Goal: Find specific page/section

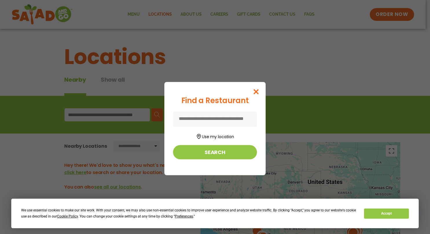
click at [210, 120] on input at bounding box center [215, 118] width 84 height 15
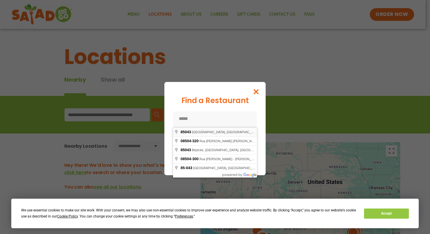
type input "**********"
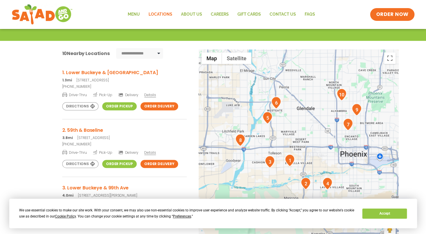
scroll to position [93, 0]
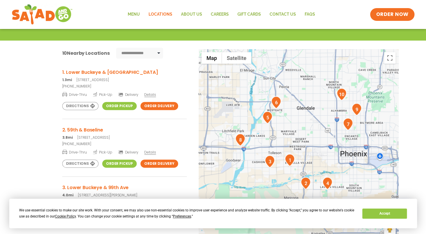
click at [106, 72] on h3 "1. Lower Buckeye & 75th Ave" at bounding box center [124, 72] width 124 height 7
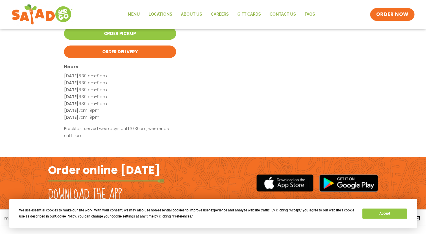
scroll to position [163, 0]
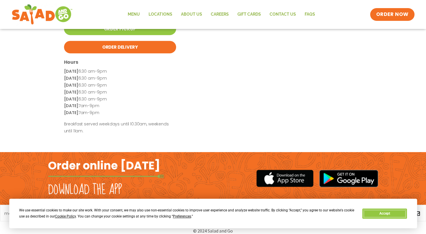
click at [385, 213] on button "Accept" at bounding box center [384, 213] width 45 height 10
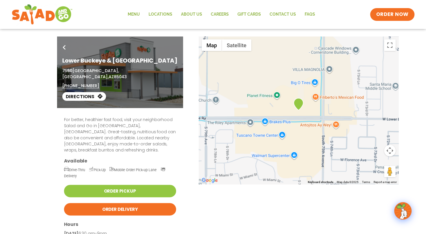
scroll to position [0, 0]
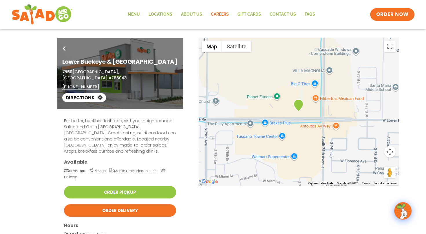
click at [219, 16] on link "Careers" at bounding box center [219, 14] width 27 height 13
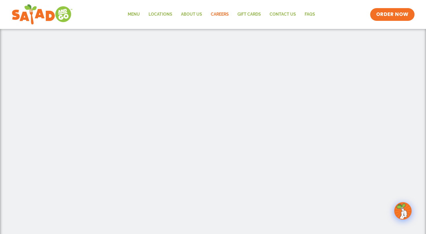
scroll to position [202, 0]
